Goal: Task Accomplishment & Management: Use online tool/utility

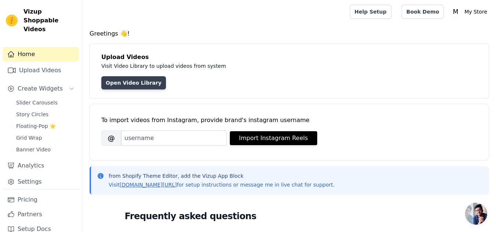
click at [120, 82] on link "Open Video Library" at bounding box center [133, 82] width 65 height 13
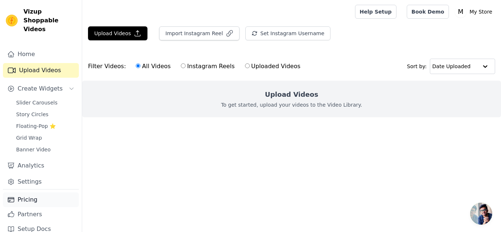
click at [25, 193] on link "Pricing" at bounding box center [41, 200] width 76 height 15
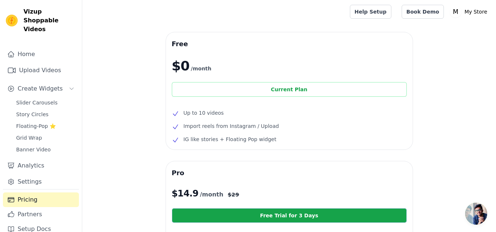
click at [292, 91] on div "Current Plan" at bounding box center [289, 89] width 235 height 15
click at [28, 63] on link "Upload Videos" at bounding box center [41, 70] width 76 height 15
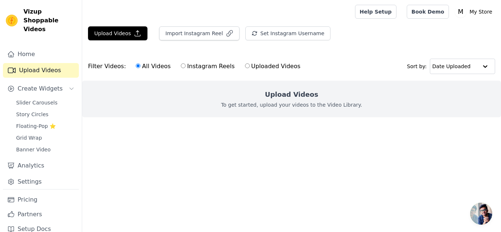
click at [245, 65] on input "Uploaded Videos" at bounding box center [247, 65] width 5 height 5
radio input "true"
click at [109, 31] on button "Upload Videos" at bounding box center [117, 33] width 59 height 14
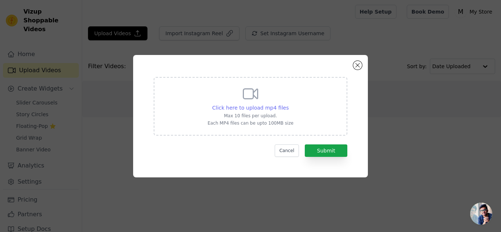
click at [248, 109] on span "Click here to upload mp4 files" at bounding box center [250, 108] width 77 height 6
click at [288, 104] on input "Click here to upload mp4 files Max 10 files per upload. Each MP4 files can be u…" at bounding box center [288, 104] width 0 height 0
type input "C:\fakepath\Athletes must focus on training quick feet drills to improve their …"
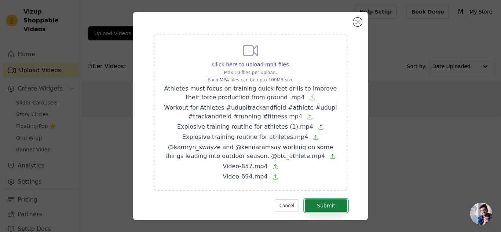
click at [323, 205] on button "Submit" at bounding box center [326, 206] width 43 height 12
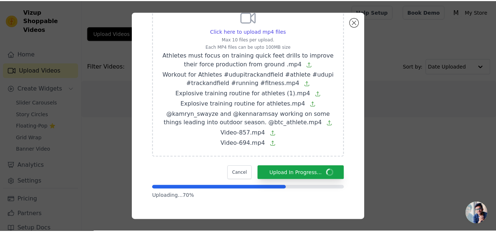
scroll to position [12, 0]
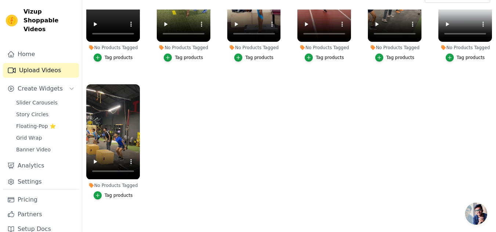
scroll to position [73, 0]
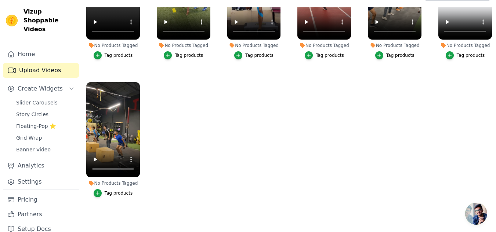
click at [477, 215] on span "Open chat" at bounding box center [476, 214] width 22 height 22
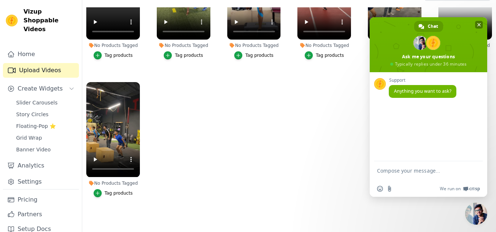
drag, startPoint x: 478, startPoint y: 25, endPoint x: 415, endPoint y: 57, distance: 71.2
click at [478, 24] on span "Close chat" at bounding box center [479, 25] width 4 height 4
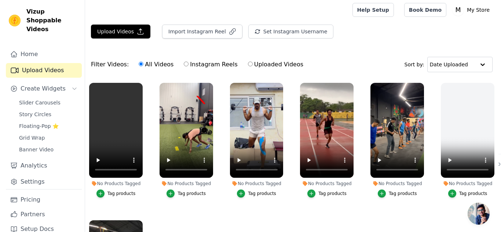
scroll to position [0, 0]
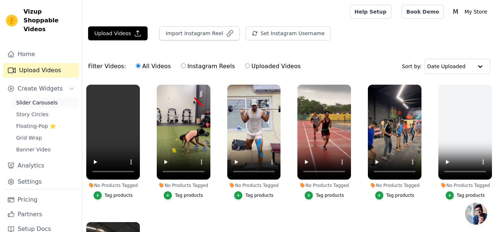
click at [43, 99] on span "Slider Carousels" at bounding box center [36, 102] width 41 height 7
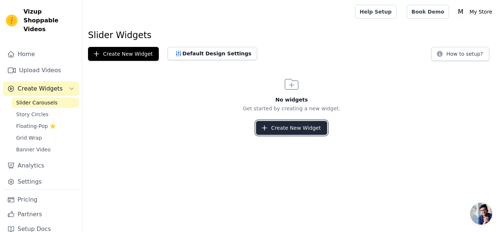
click at [294, 130] on button "Create New Widget" at bounding box center [291, 128] width 71 height 14
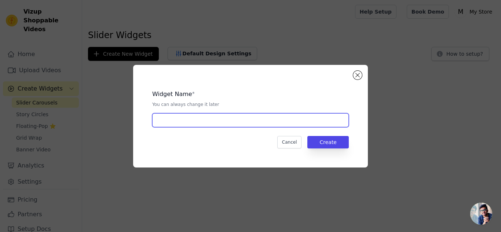
click at [199, 123] on input "text" at bounding box center [250, 120] width 197 height 14
click at [188, 122] on input "text" at bounding box center [250, 120] width 197 height 14
type input "PRODUCTS YOU MAY LIKE"
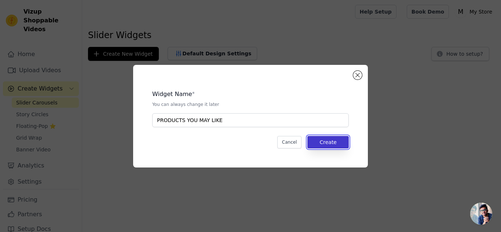
click at [336, 141] on button "Create" at bounding box center [327, 142] width 41 height 12
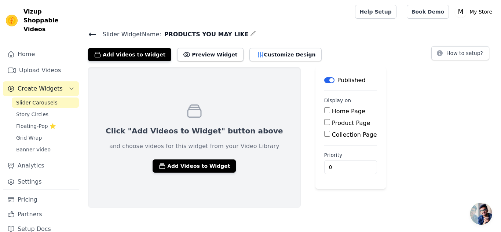
click at [324, 111] on input "Home Page" at bounding box center [327, 111] width 6 height 6
checkbox input "true"
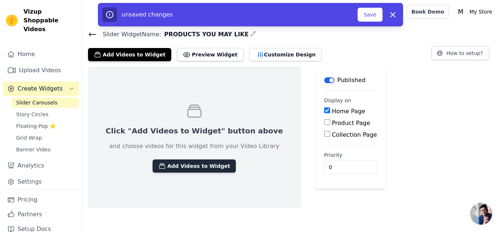
click at [178, 167] on button "Add Videos to Widget" at bounding box center [194, 166] width 83 height 13
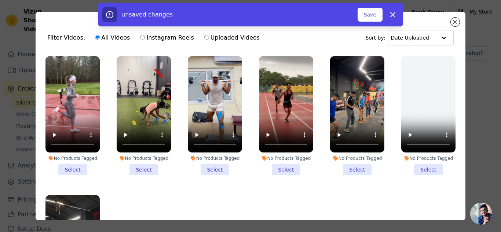
click at [70, 167] on li "No Products Tagged Select" at bounding box center [72, 115] width 54 height 119
click at [0, 0] on input "No Products Tagged Select" at bounding box center [0, 0] width 0 height 0
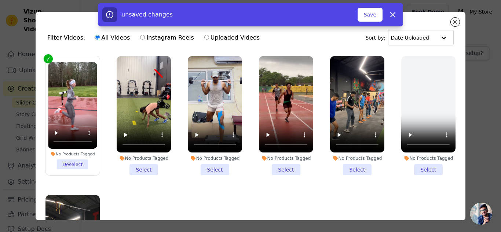
click at [138, 166] on li "No Products Tagged Select" at bounding box center [144, 115] width 54 height 119
click at [0, 0] on input "No Products Tagged Select" at bounding box center [0, 0] width 0 height 0
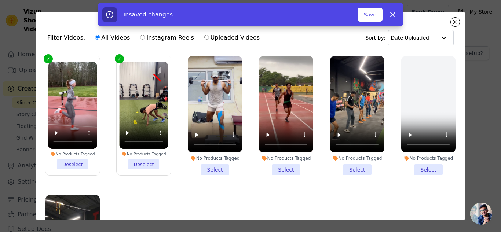
drag, startPoint x: 209, startPoint y: 166, endPoint x: 276, endPoint y: 166, distance: 67.1
click at [210, 166] on li "No Products Tagged Select" at bounding box center [215, 115] width 54 height 119
click at [0, 0] on input "No Products Tagged Select" at bounding box center [0, 0] width 0 height 0
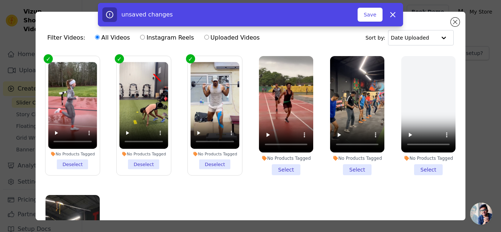
drag, startPoint x: 280, startPoint y: 166, endPoint x: 330, endPoint y: 165, distance: 49.5
click at [281, 166] on li "No Products Tagged Select" at bounding box center [286, 115] width 54 height 119
click at [0, 0] on input "No Products Tagged Select" at bounding box center [0, 0] width 0 height 0
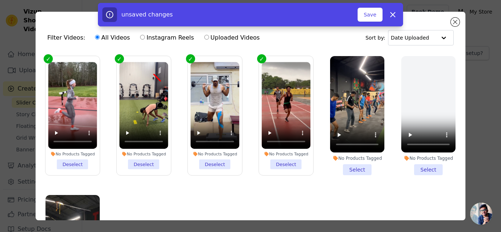
click at [349, 165] on li "No Products Tagged Select" at bounding box center [357, 115] width 54 height 119
click at [0, 0] on input "No Products Tagged Select" at bounding box center [0, 0] width 0 height 0
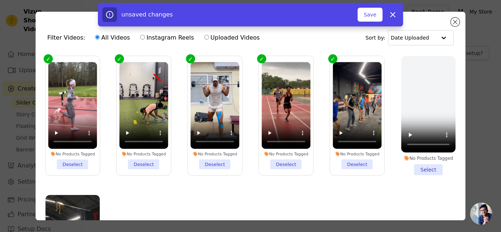
click at [419, 165] on li "No Products Tagged Select" at bounding box center [428, 115] width 54 height 119
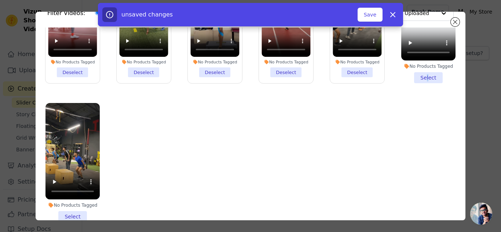
scroll to position [64, 0]
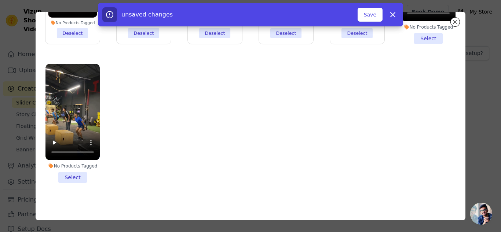
click at [72, 172] on li "No Products Tagged Select" at bounding box center [72, 123] width 54 height 119
click at [0, 0] on input "No Products Tagged Select" at bounding box center [0, 0] width 0 height 0
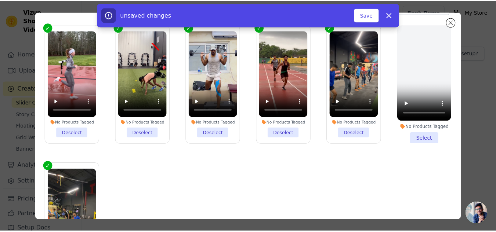
scroll to position [0, 0]
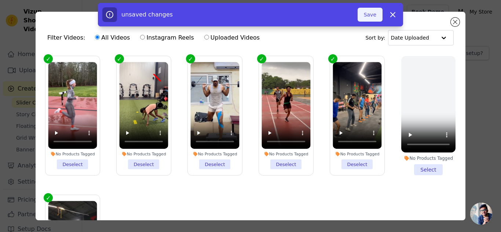
click at [371, 17] on button "Save" at bounding box center [370, 15] width 25 height 14
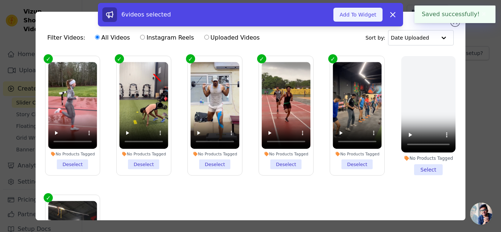
click at [367, 15] on button "Add To Widget" at bounding box center [358, 15] width 49 height 14
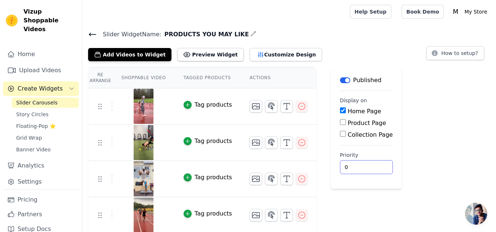
click at [340, 165] on input "0" at bounding box center [366, 167] width 53 height 14
click at [90, 34] on icon at bounding box center [92, 34] width 7 height 3
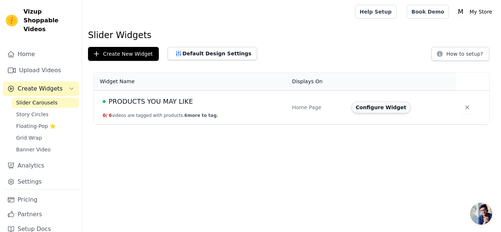
click at [380, 109] on button "Configure Widget" at bounding box center [380, 108] width 59 height 12
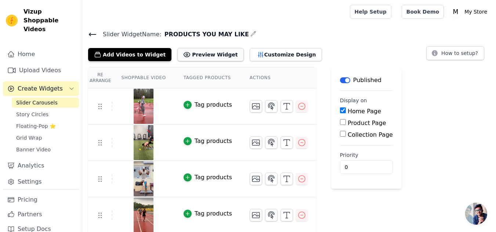
click at [196, 55] on button "Preview Widget" at bounding box center [210, 54] width 66 height 13
click at [138, 77] on th "Shoppable Video" at bounding box center [143, 78] width 62 height 21
click at [100, 109] on use at bounding box center [100, 106] width 3 height 5
click at [185, 104] on icon "button" at bounding box center [187, 104] width 5 height 5
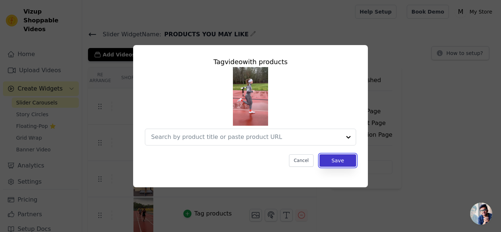
click at [337, 162] on button "Save" at bounding box center [338, 160] width 37 height 12
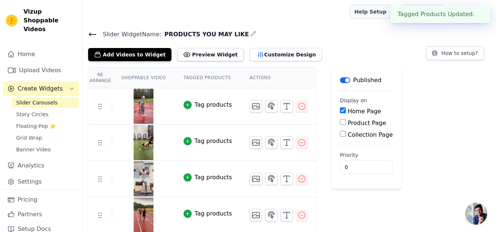
click at [384, 14] on link "Help Setup" at bounding box center [370, 12] width 41 height 14
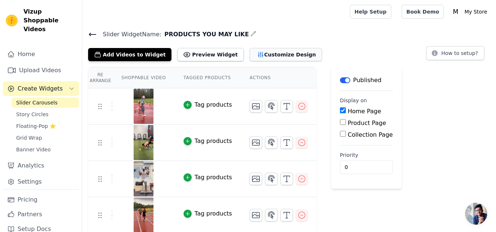
click at [263, 55] on button "Customize Design" at bounding box center [285, 54] width 72 height 13
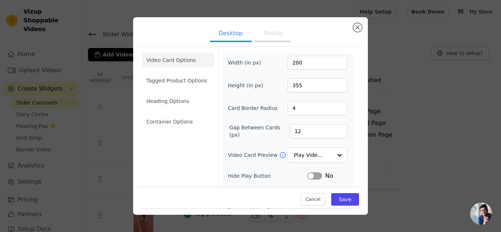
click at [269, 33] on button "Mobile" at bounding box center [273, 34] width 37 height 16
click at [314, 174] on button "Label" at bounding box center [314, 175] width 15 height 7
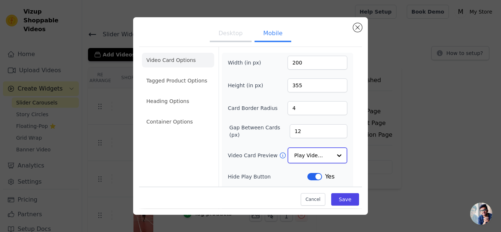
click at [324, 155] on input "Video Card Preview" at bounding box center [313, 155] width 38 height 15
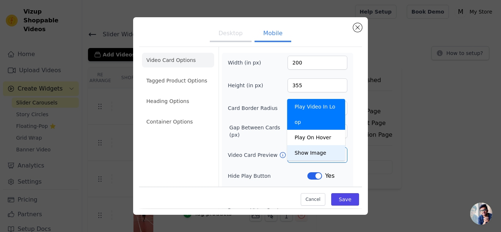
click at [352, 92] on div "Video Card Options Tagged Product Options Heading Options Container Options Wid…" at bounding box center [250, 172] width 223 height 251
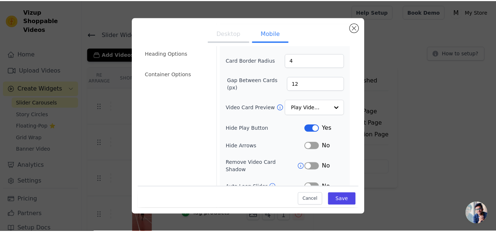
scroll to position [104, 0]
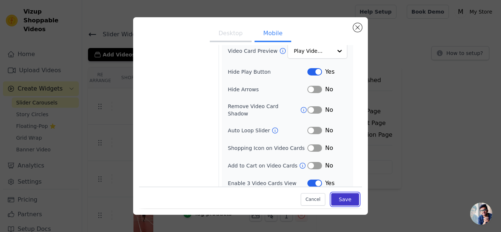
click at [345, 200] on button "Save" at bounding box center [345, 200] width 28 height 12
click at [345, 200] on button "Saving..." at bounding box center [332, 199] width 54 height 14
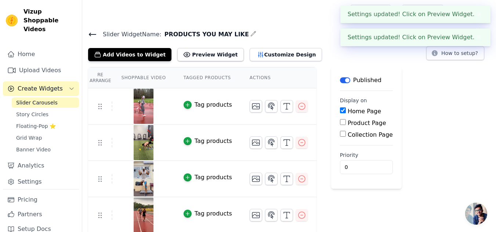
click at [340, 123] on input "Product Page" at bounding box center [343, 122] width 6 height 6
checkbox input "true"
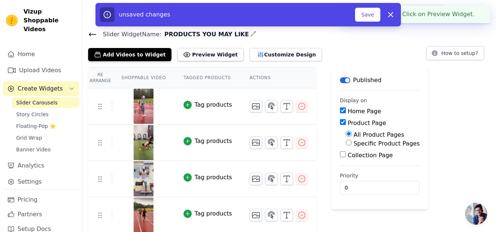
click at [340, 155] on input "Collection Page" at bounding box center [343, 155] width 6 height 6
checkbox input "true"
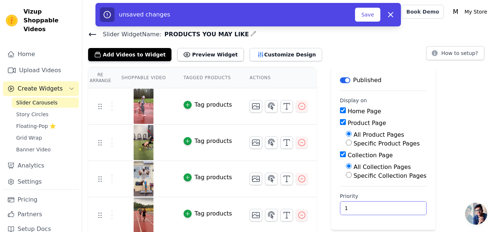
type input "1"
click at [390, 205] on input "1" at bounding box center [383, 208] width 87 height 14
click at [364, 18] on button "Save" at bounding box center [367, 15] width 25 height 14
click at [365, 12] on button "Save" at bounding box center [367, 15] width 25 height 14
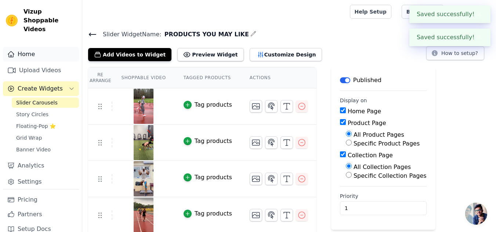
click at [26, 47] on link "Home" at bounding box center [41, 54] width 76 height 15
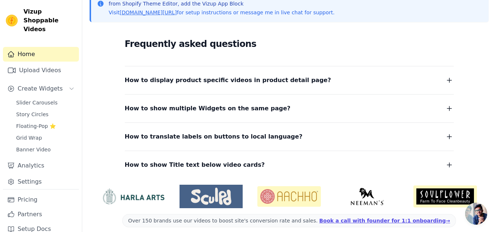
scroll to position [179, 0]
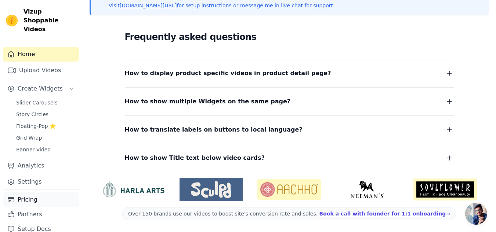
click at [25, 193] on link "Pricing" at bounding box center [41, 200] width 76 height 15
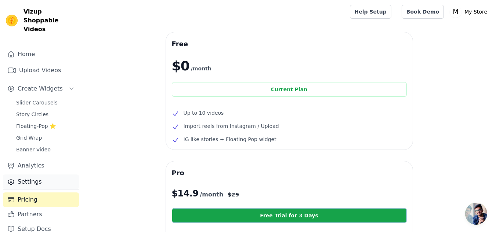
click at [28, 175] on link "Settings" at bounding box center [41, 182] width 76 height 15
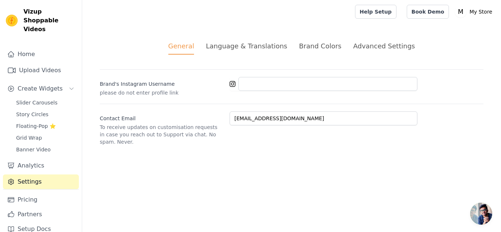
click at [317, 44] on div "Brand Colors" at bounding box center [320, 46] width 43 height 10
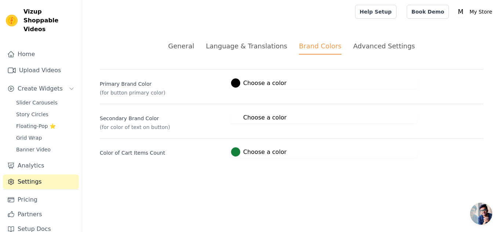
click at [278, 152] on label "#15803c Choose a color" at bounding box center [258, 151] width 55 height 9
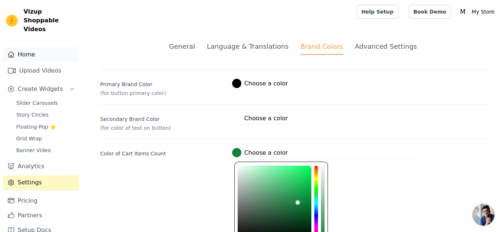
click at [28, 47] on link "Home" at bounding box center [41, 54] width 76 height 15
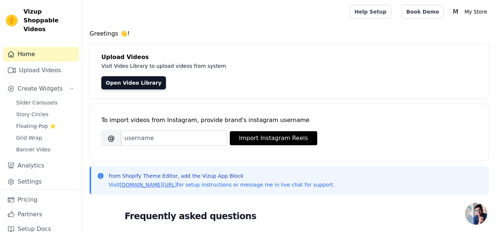
click at [473, 214] on span "Open chat" at bounding box center [476, 214] width 22 height 22
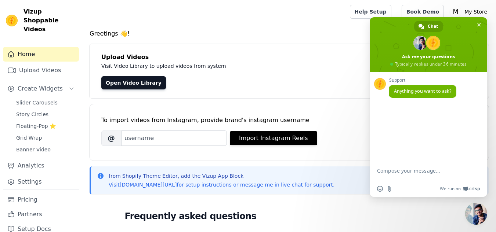
click at [393, 173] on textarea "Compose your message..." at bounding box center [420, 174] width 87 height 13
type textarea "hi"
click at [409, 171] on textarea "Compose your message..." at bounding box center [420, 172] width 87 height 7
type textarea "can u help me with something"
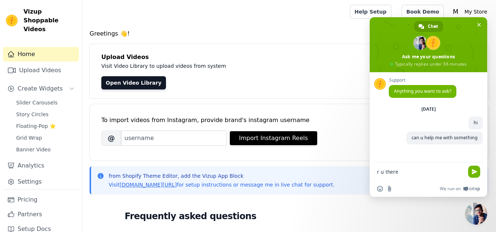
type textarea "r u there ?"
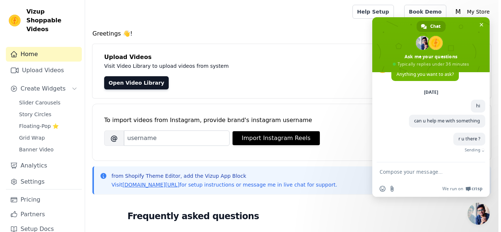
scroll to position [6, 0]
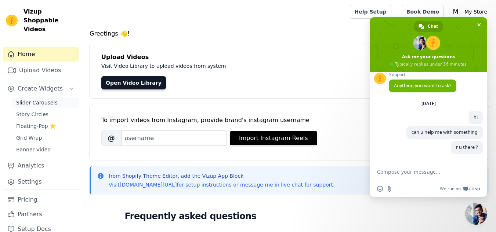
click at [35, 99] on span "Slider Carousels" at bounding box center [36, 102] width 41 height 7
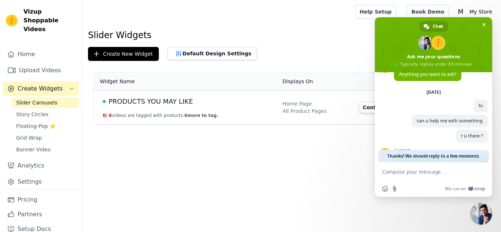
scroll to position [79, 0]
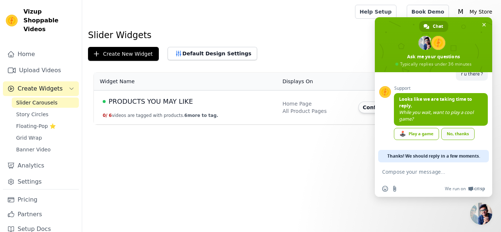
click at [462, 135] on div "No, thanks" at bounding box center [457, 134] width 33 height 12
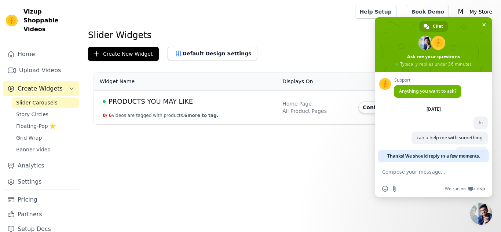
scroll to position [18, 0]
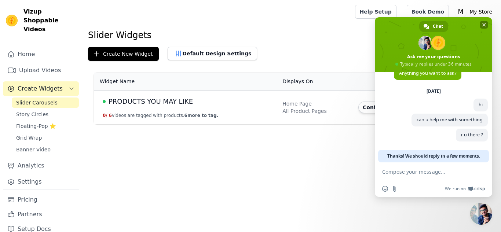
drag, startPoint x: 483, startPoint y: 23, endPoint x: 475, endPoint y: 39, distance: 17.2
click at [483, 23] on span "Close chat" at bounding box center [484, 25] width 4 height 4
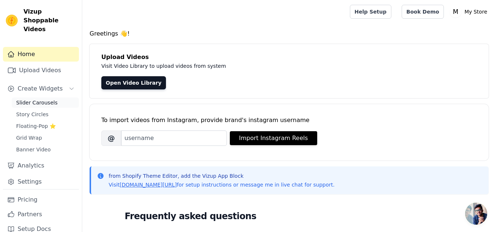
click at [30, 99] on span "Slider Carousels" at bounding box center [36, 102] width 41 height 7
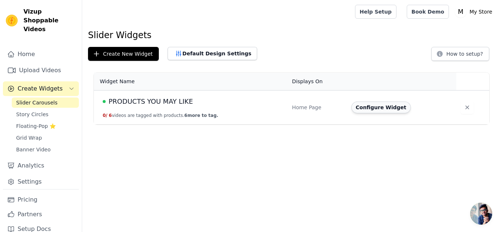
click at [377, 108] on button "Configure Widget" at bounding box center [380, 108] width 59 height 12
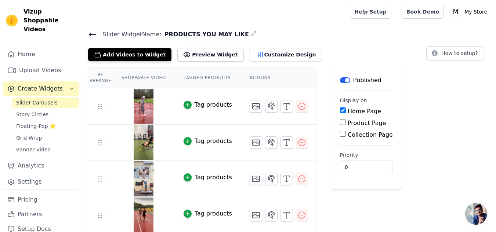
click at [340, 134] on input "Collection Page" at bounding box center [343, 134] width 6 height 6
checkbox input "true"
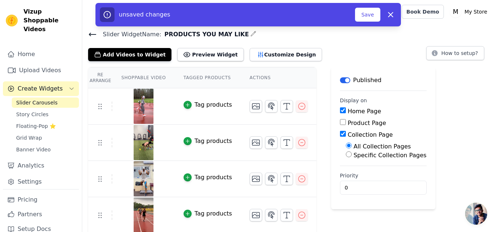
click at [340, 123] on input "Product Page" at bounding box center [343, 122] width 6 height 6
checkbox input "true"
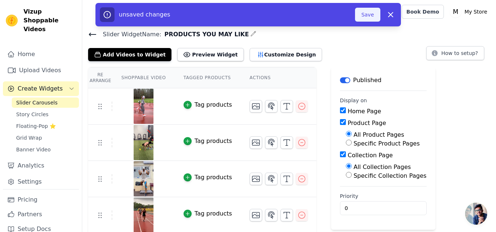
click at [368, 15] on button "Save" at bounding box center [367, 15] width 25 height 14
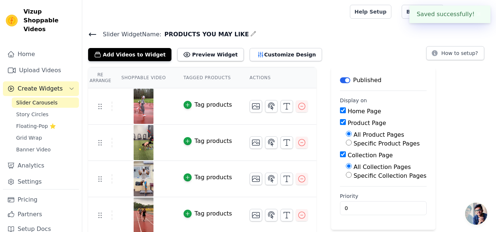
click at [92, 33] on icon at bounding box center [92, 34] width 9 height 9
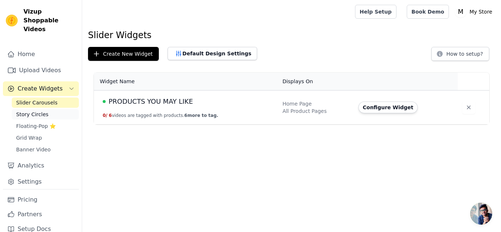
click at [28, 111] on span "Story Circles" at bounding box center [32, 114] width 32 height 7
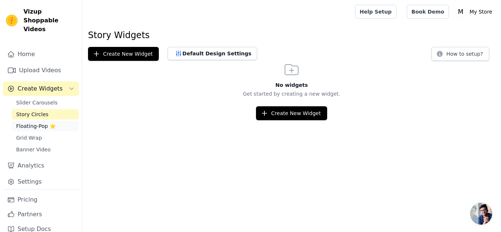
click at [24, 123] on span "Floating-Pop ⭐" at bounding box center [36, 126] width 40 height 7
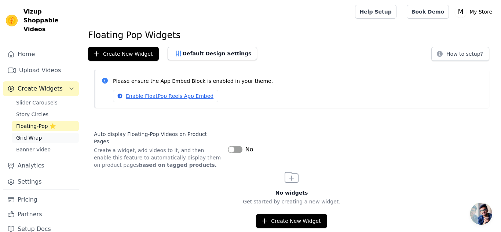
click at [25, 134] on span "Grid Wrap" at bounding box center [29, 137] width 26 height 7
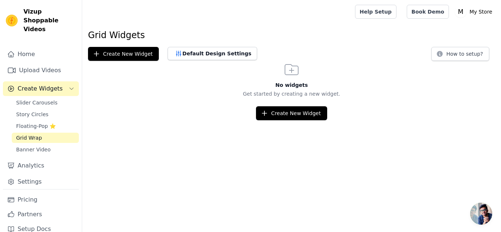
scroll to position [18, 0]
